Goal: Information Seeking & Learning: Learn about a topic

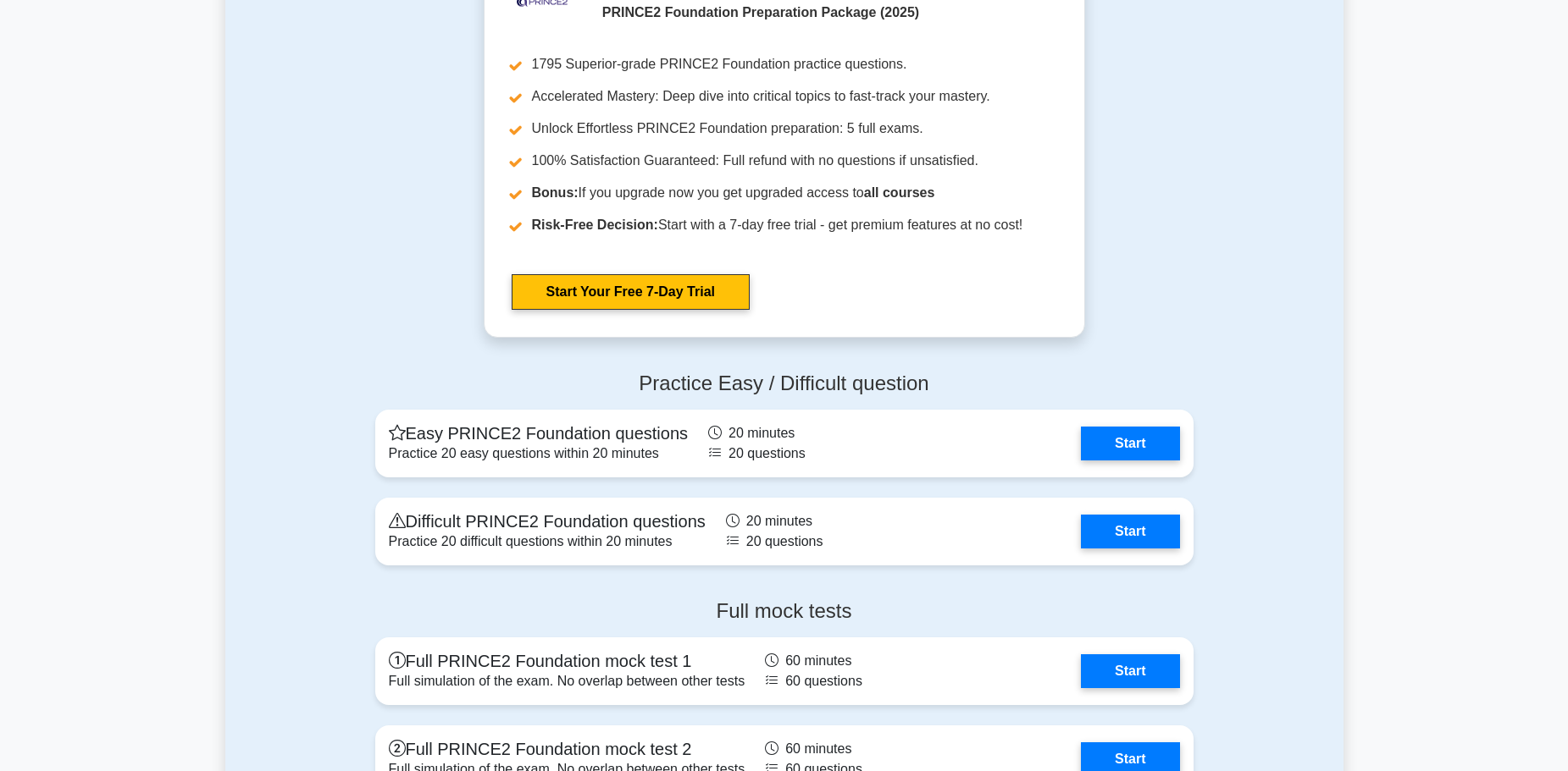
scroll to position [1828, 0]
click at [1138, 423] on link "Start" at bounding box center [1130, 439] width 98 height 34
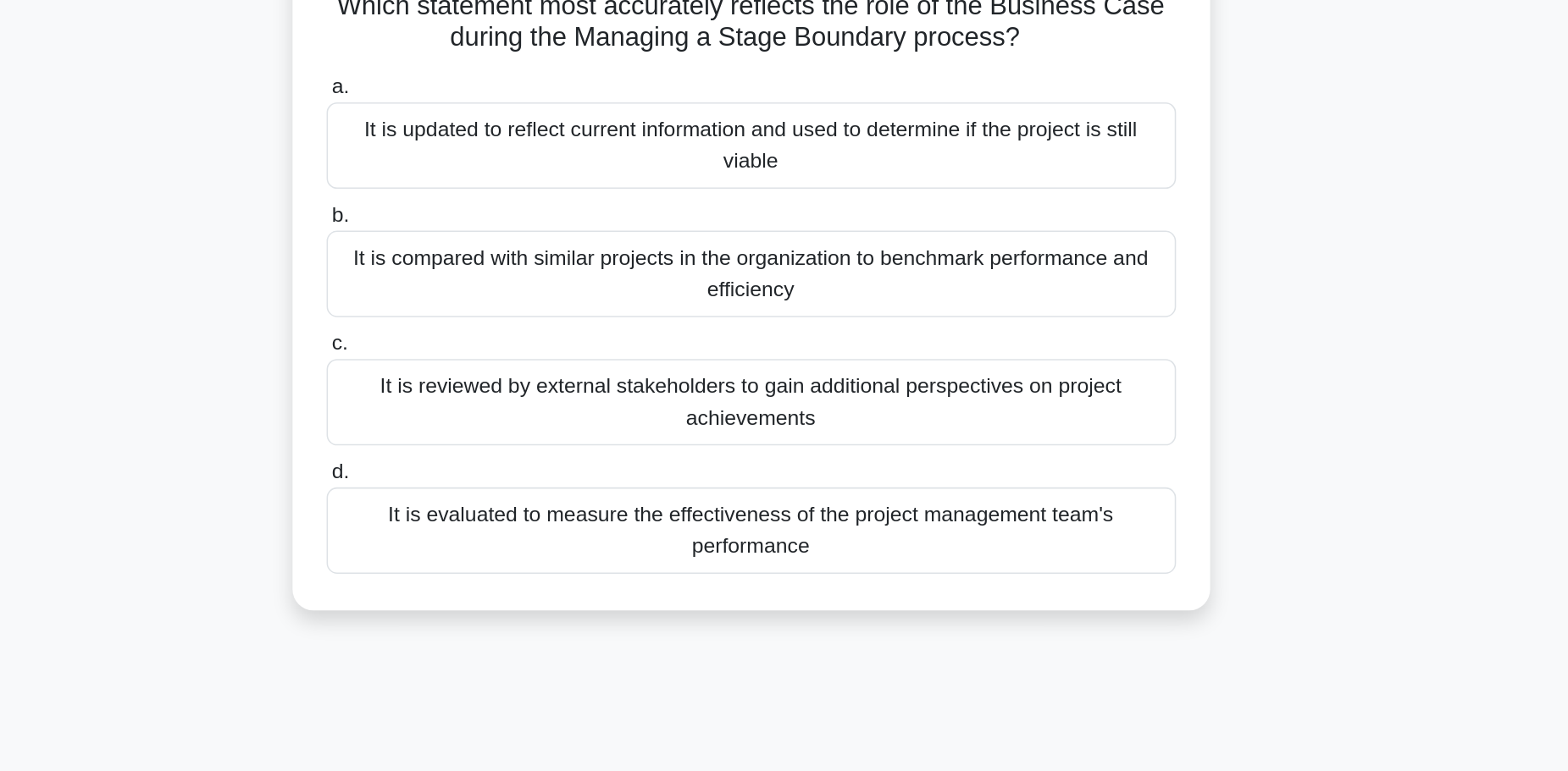
click at [839, 477] on div "It is evaluated to measure the effectiveness of the project management team's p…" at bounding box center [784, 471] width 549 height 56
click at [510, 439] on input "d. It is evaluated to measure the effectiveness of the project management team'…" at bounding box center [510, 433] width 0 height 11
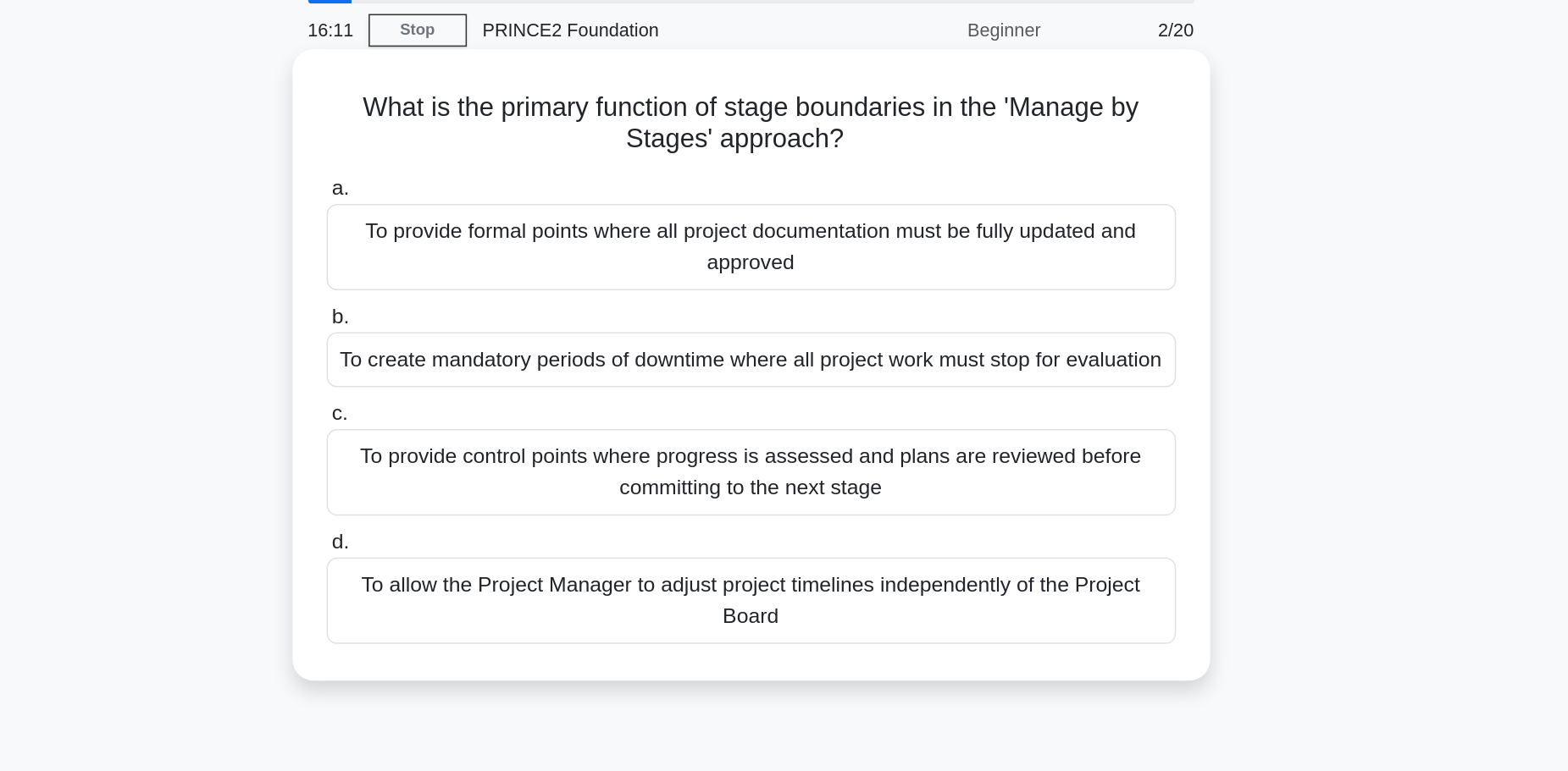
click at [825, 477] on div "To allow the Project Manager to adjust project timelines independently of the P…" at bounding box center [784, 451] width 549 height 56
click at [510, 419] on input "d. To allow the Project Manager to adjust project timelines independently of th…" at bounding box center [510, 414] width 0 height 11
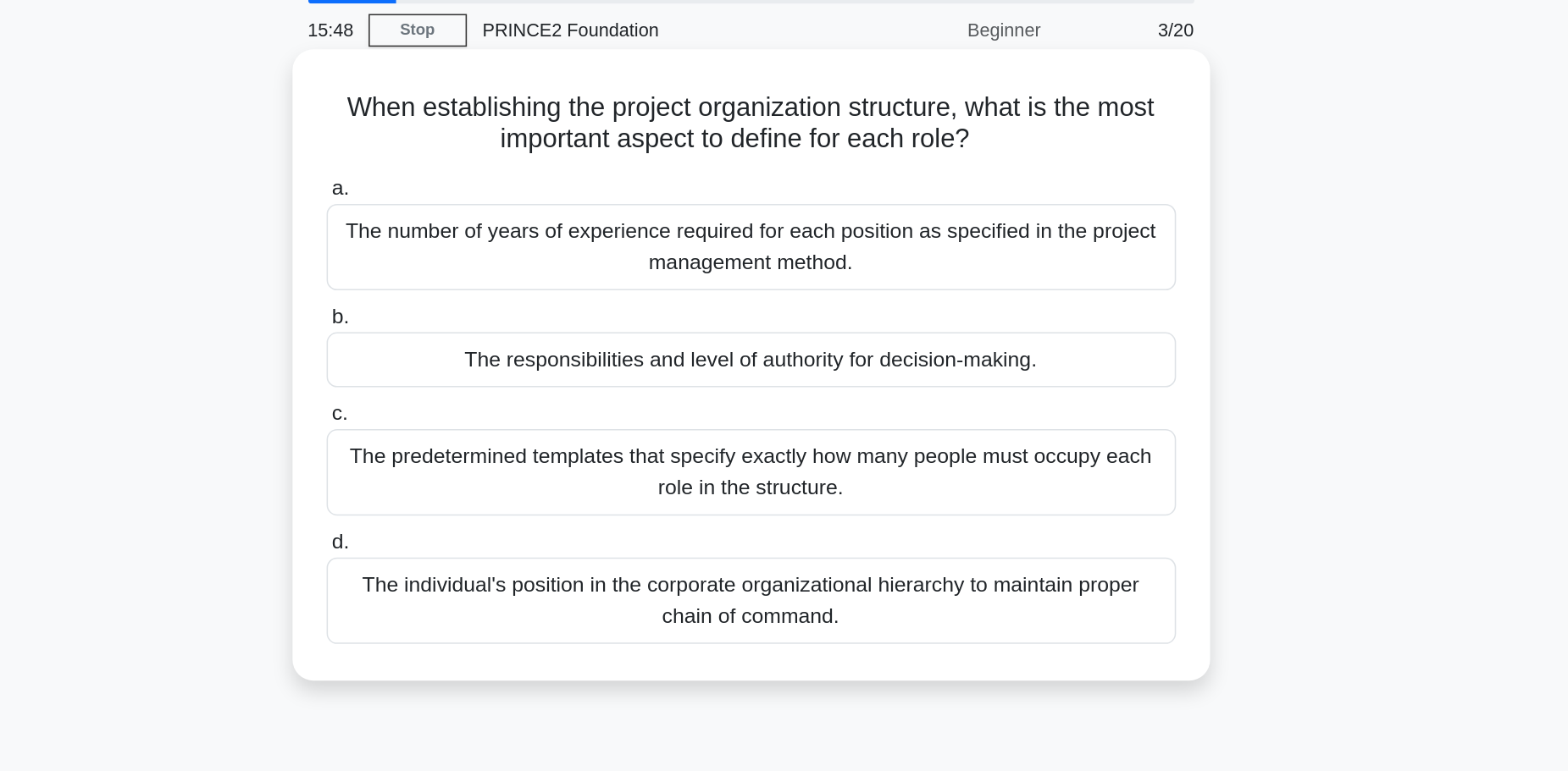
click at [858, 232] on div "The number of years of experience required for each position as specified in th…" at bounding box center [784, 223] width 549 height 56
click at [510, 191] on input "a. The number of years of experience required for each position as specified in…" at bounding box center [510, 185] width 0 height 11
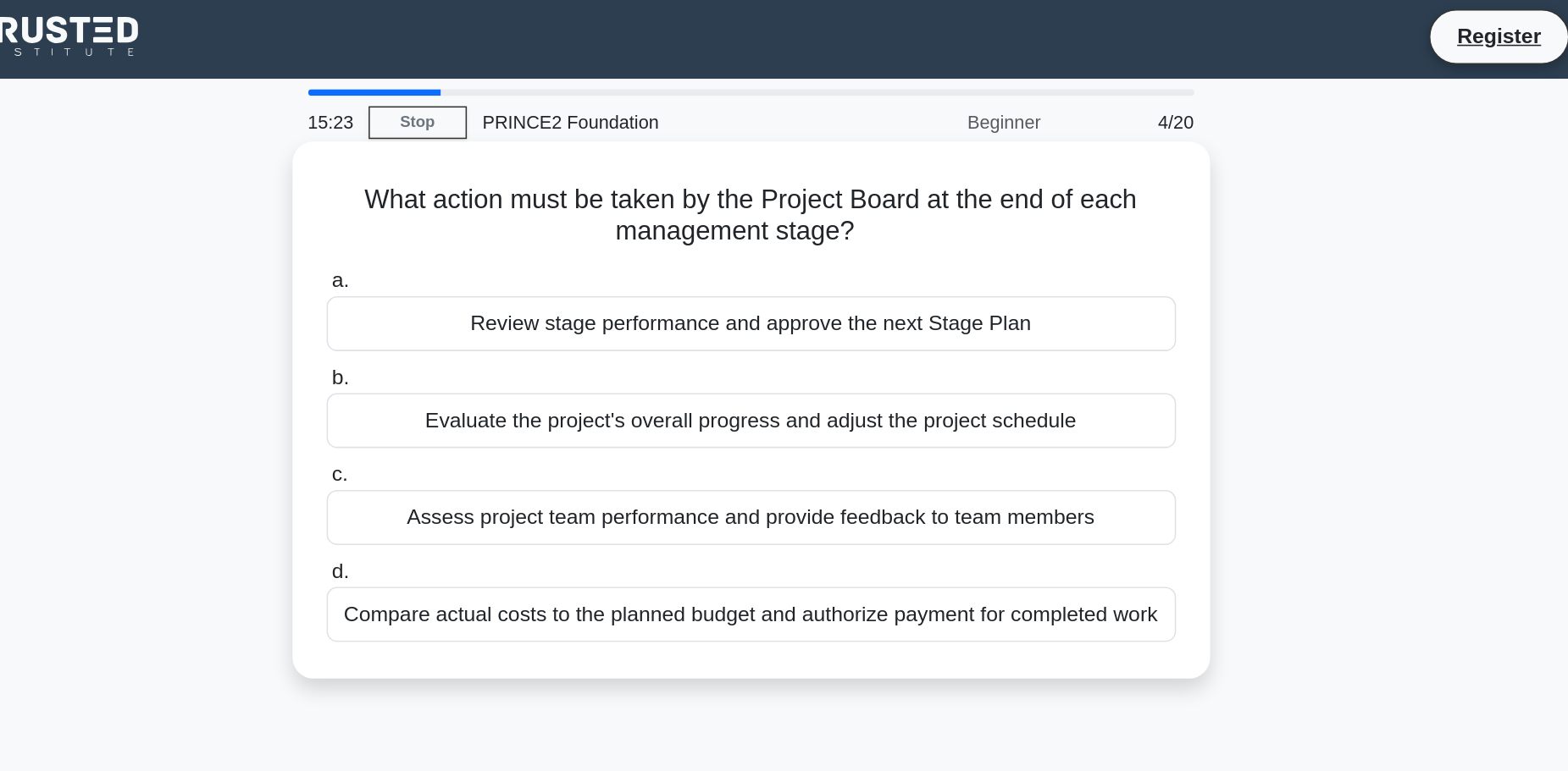
click at [839, 397] on div "Compare actual costs to the planned budget and authorize payment for completed …" at bounding box center [784, 400] width 549 height 35
click at [510, 378] on input "d. Compare actual costs to the planned budget and authorize payment for complet…" at bounding box center [510, 373] width 0 height 11
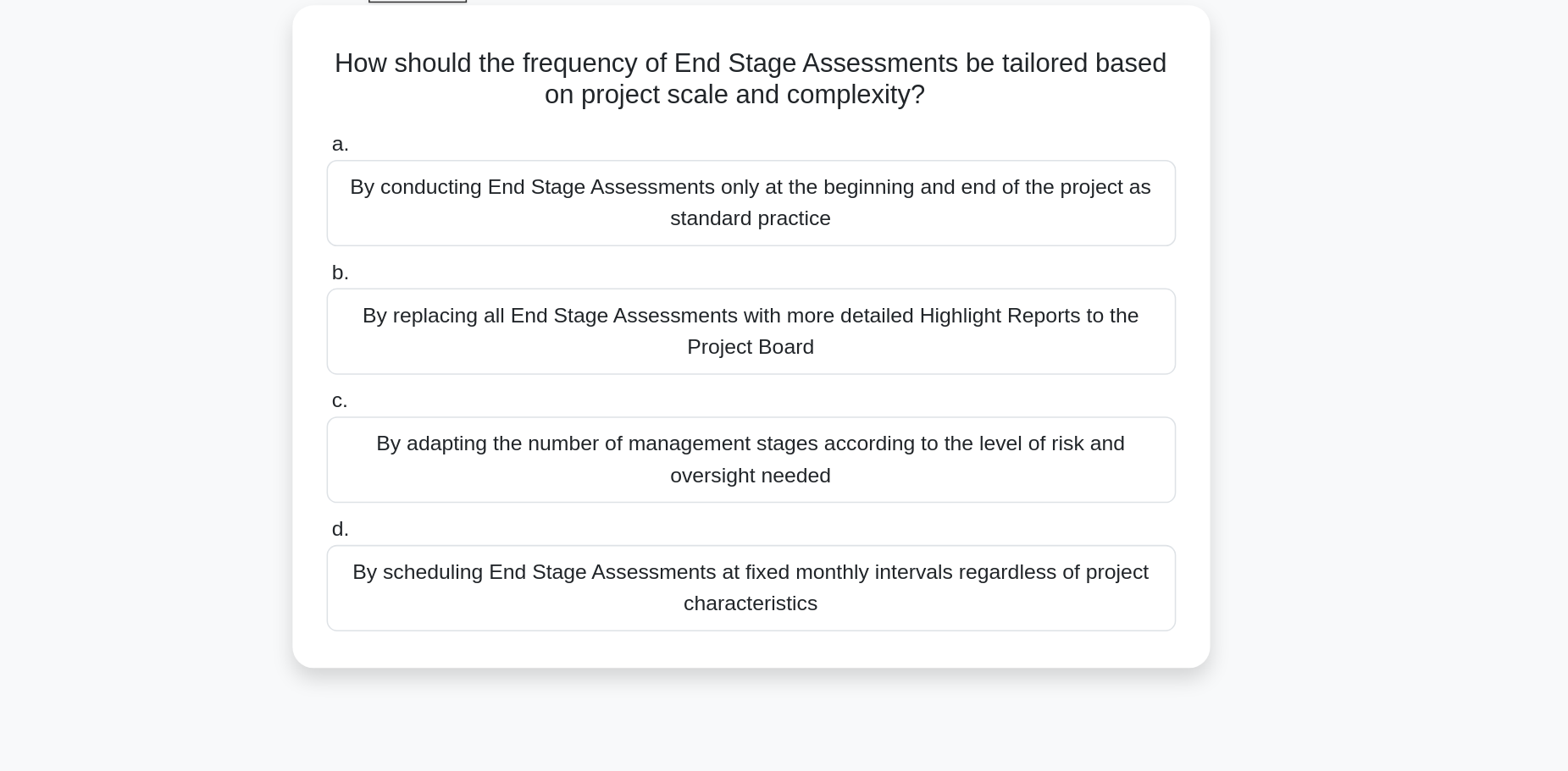
click at [842, 326] on div "By replacing all End Stage Assessments with more detailed Highlight Reports to …" at bounding box center [784, 306] width 549 height 56
click at [510, 274] on input "b. By replacing all End Stage Assessments with more detailed Highlight Reports …" at bounding box center [510, 268] width 0 height 11
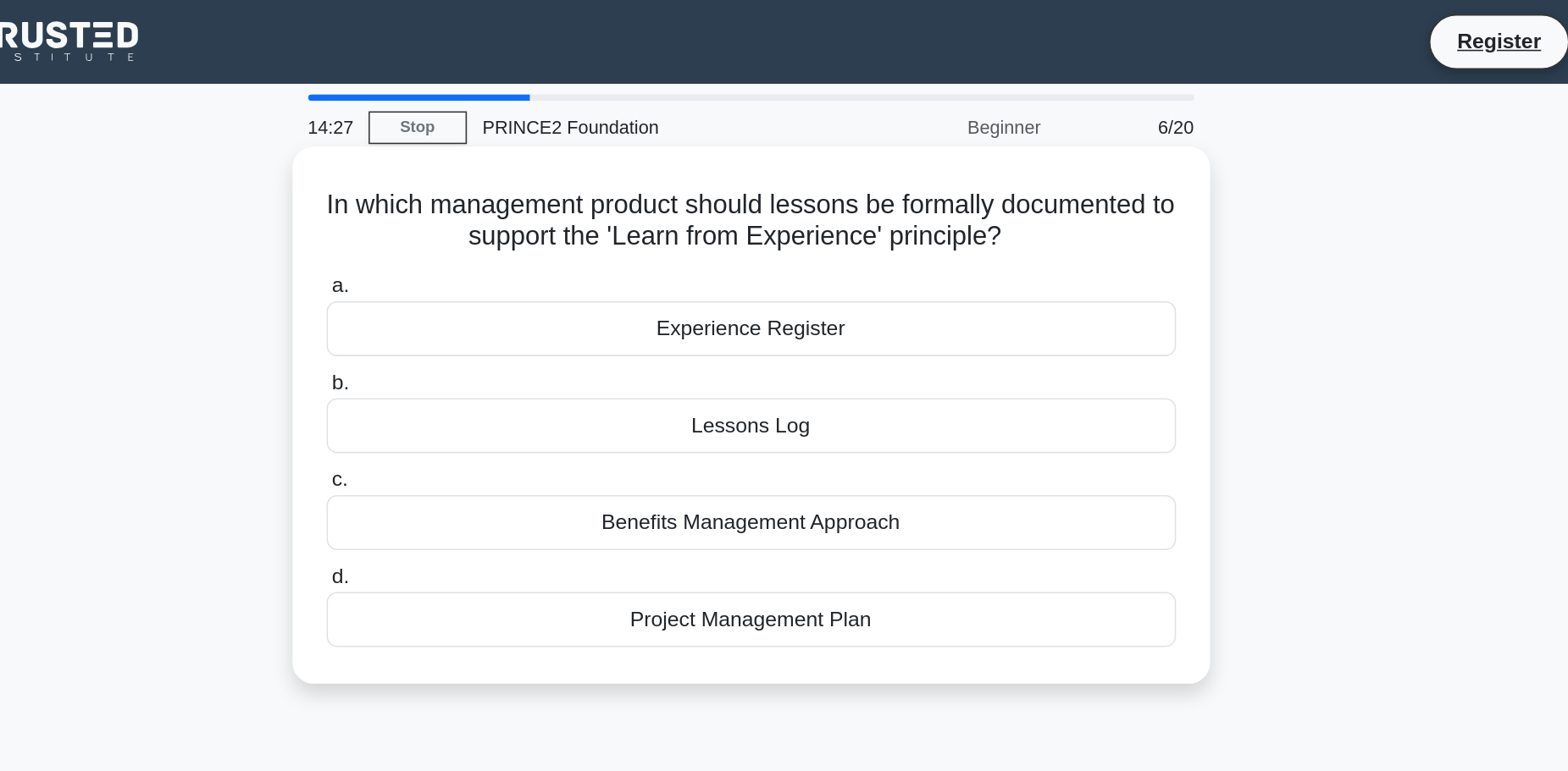
click at [837, 288] on div "Lessons Log" at bounding box center [784, 275] width 549 height 35
click at [510, 253] on input "b. Lessons Log" at bounding box center [510, 247] width 0 height 11
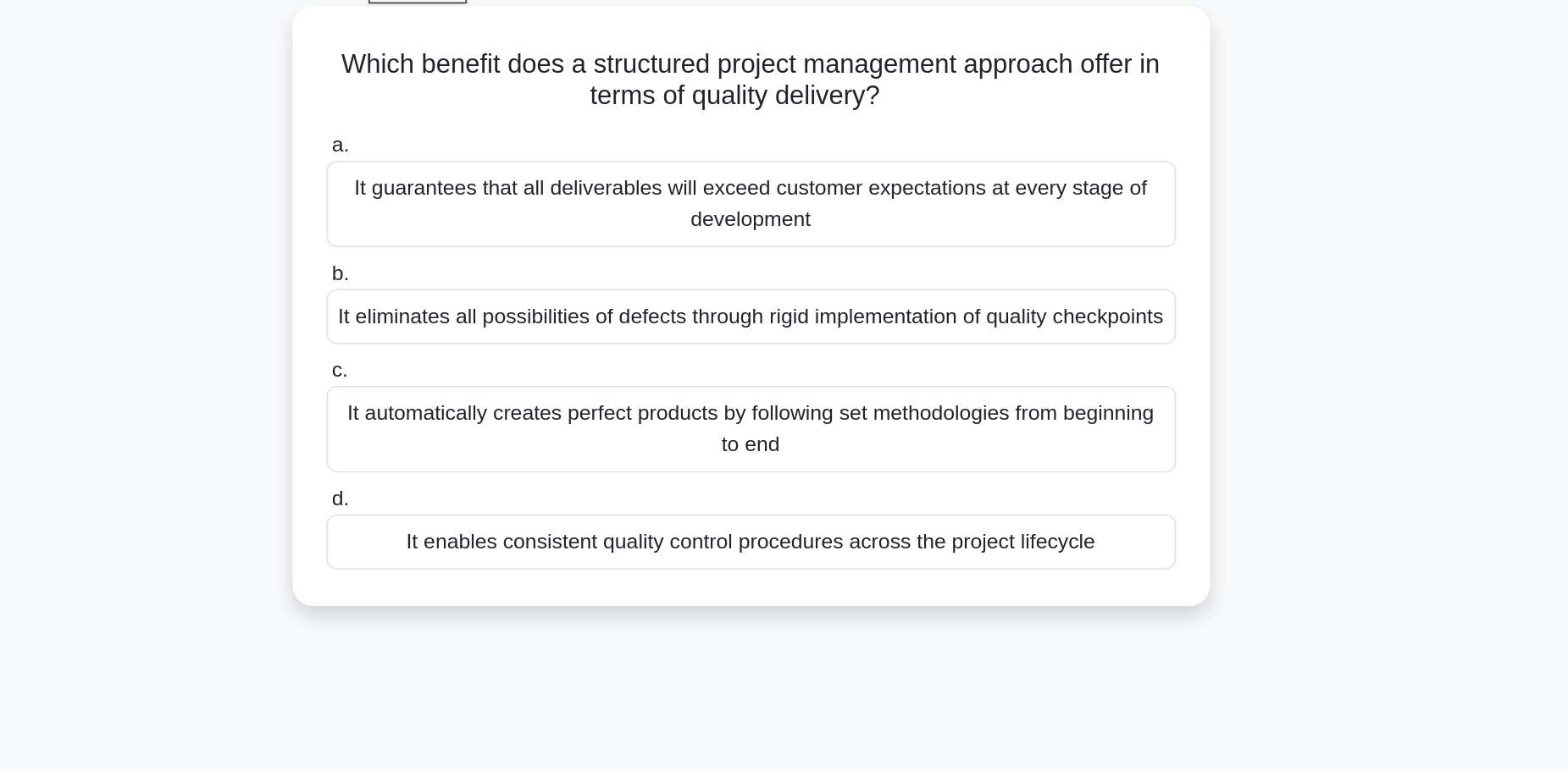
click at [827, 300] on div "It eliminates all possibilities of defects through rigid implementation of qual…" at bounding box center [784, 295] width 549 height 35
click at [510, 274] on input "b. It eliminates all possibilities of defects through rigid implementation of q…" at bounding box center [510, 268] width 0 height 11
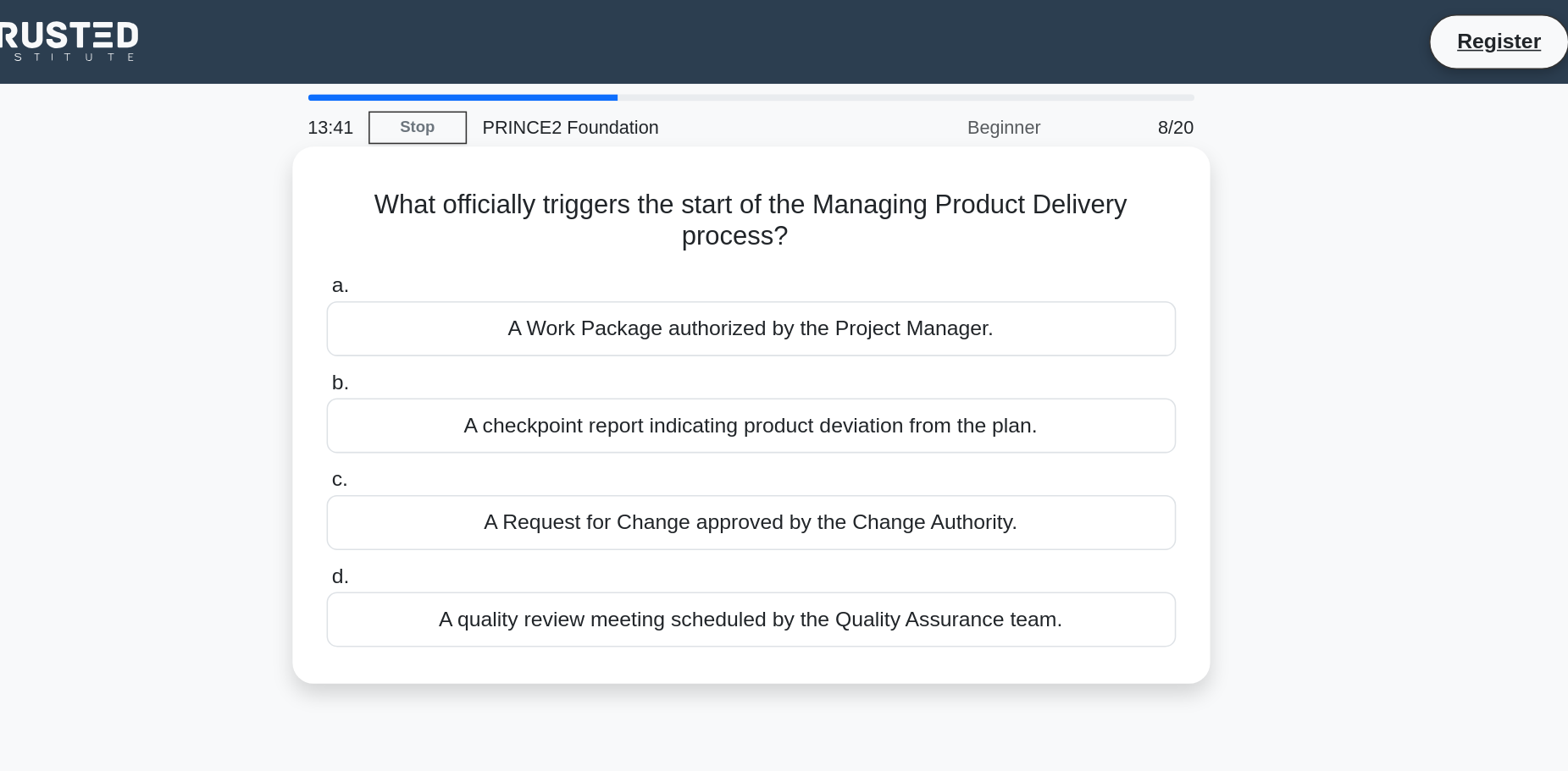
click at [825, 397] on div "A quality review meeting scheduled by the Quality Assurance team." at bounding box center [784, 400] width 549 height 35
click at [510, 378] on input "d. A quality review meeting scheduled by the Quality Assurance team." at bounding box center [510, 373] width 0 height 11
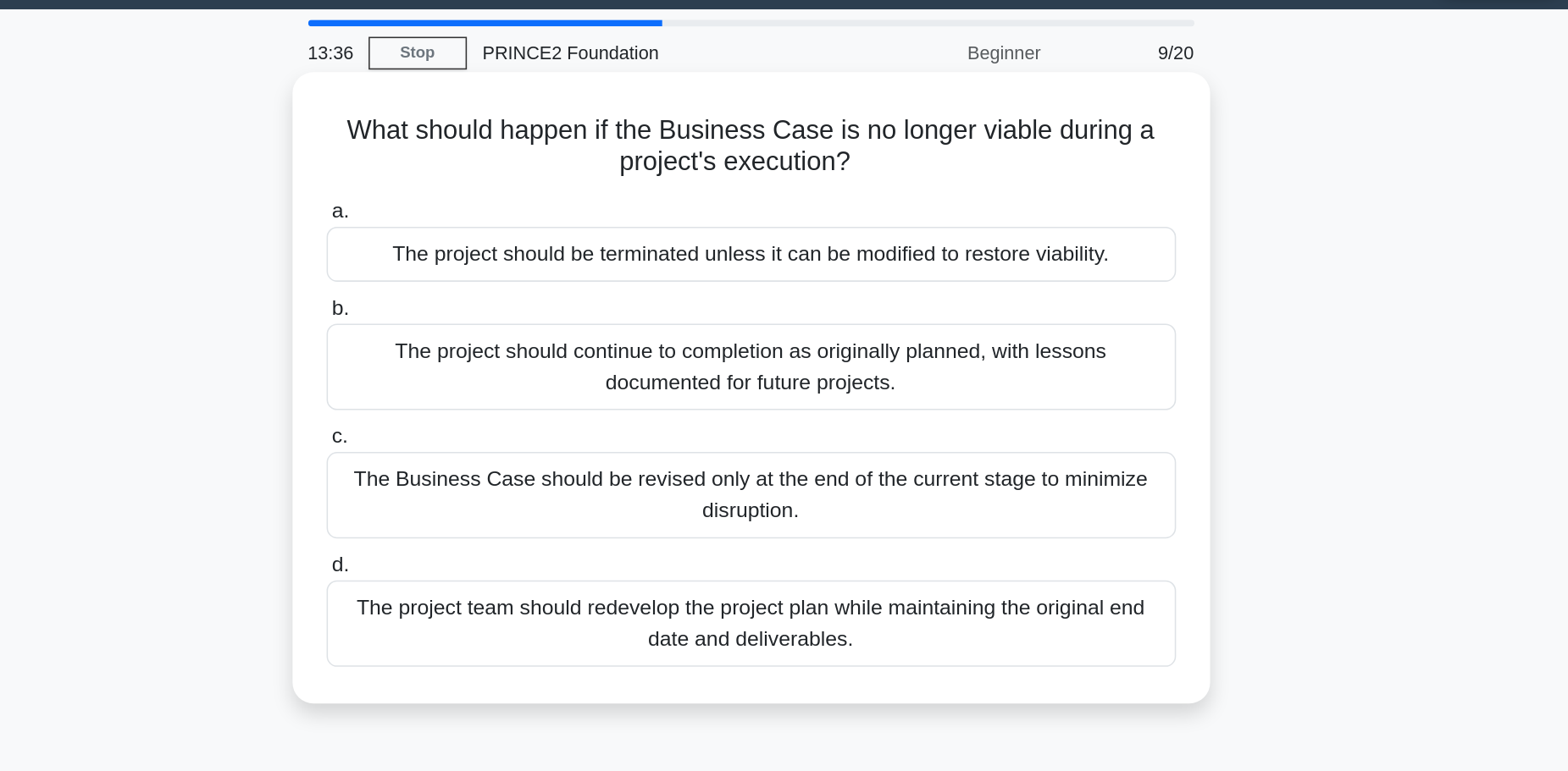
click at [852, 302] on div "The project should continue to completion as originally planned, with lessons d…" at bounding box center [784, 285] width 549 height 56
click at [510, 253] on input "b. The project should continue to completion as originally planned, with lesson…" at bounding box center [510, 247] width 0 height 11
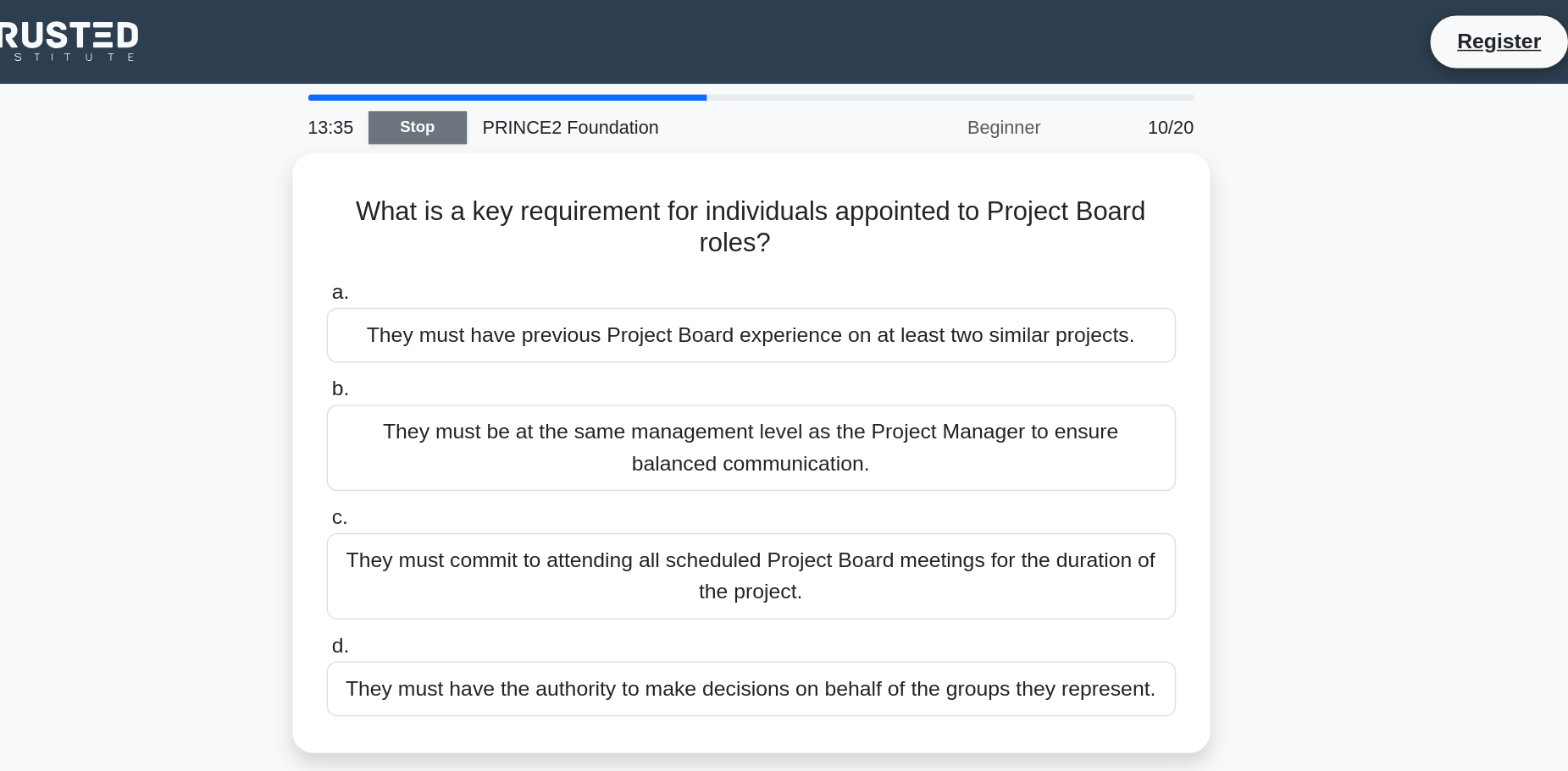
click at [581, 86] on link "Stop" at bounding box center [569, 82] width 64 height 22
